Goal: Navigation & Orientation: Find specific page/section

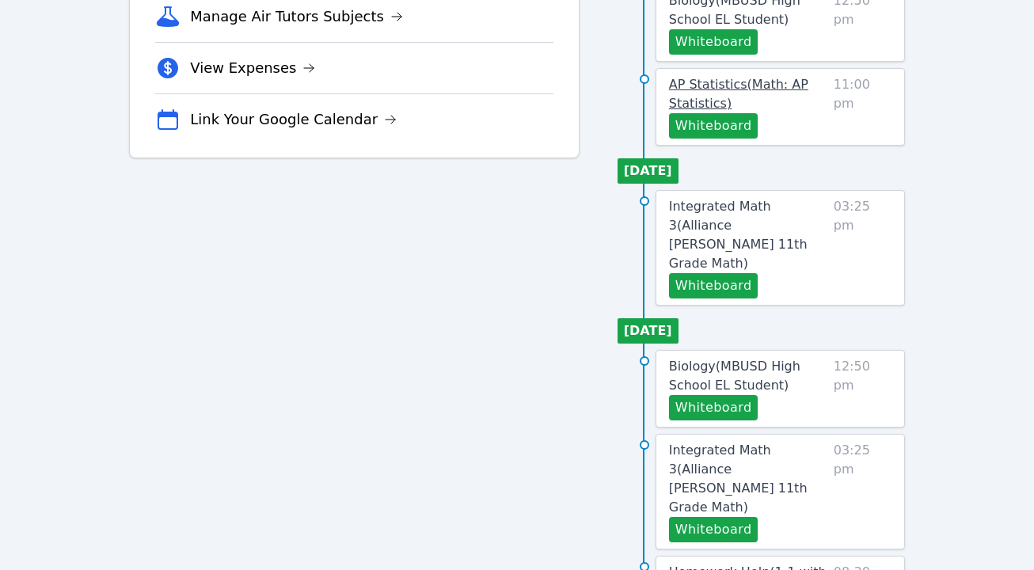
scroll to position [495, 0]
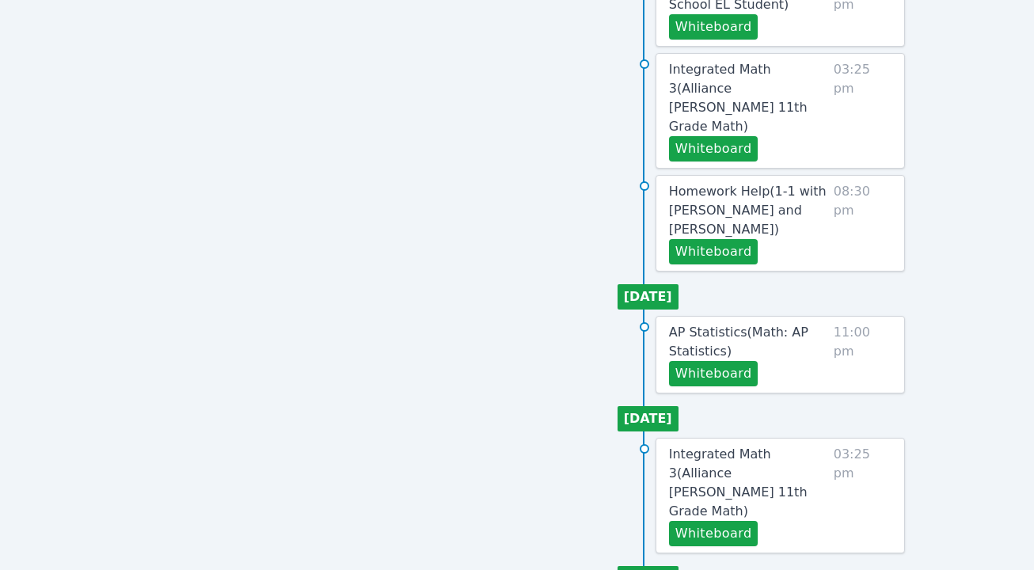
scroll to position [847, 0]
